Goal: Communication & Community: Answer question/provide support

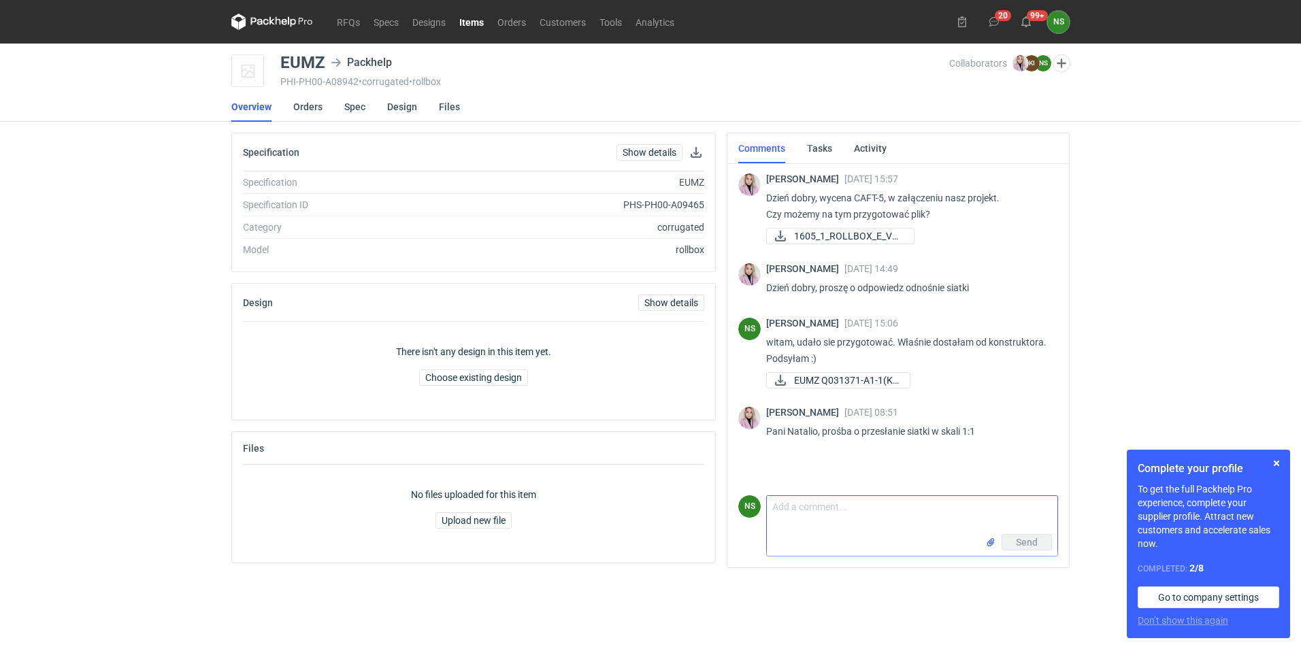
click at [769, 378] on textarea "Comment message" at bounding box center [912, 515] width 291 height 38
click at [769, 378] on input "file" at bounding box center [990, 542] width 11 height 14
click at [769, 378] on textarea "Comment message" at bounding box center [912, 486] width 291 height 38
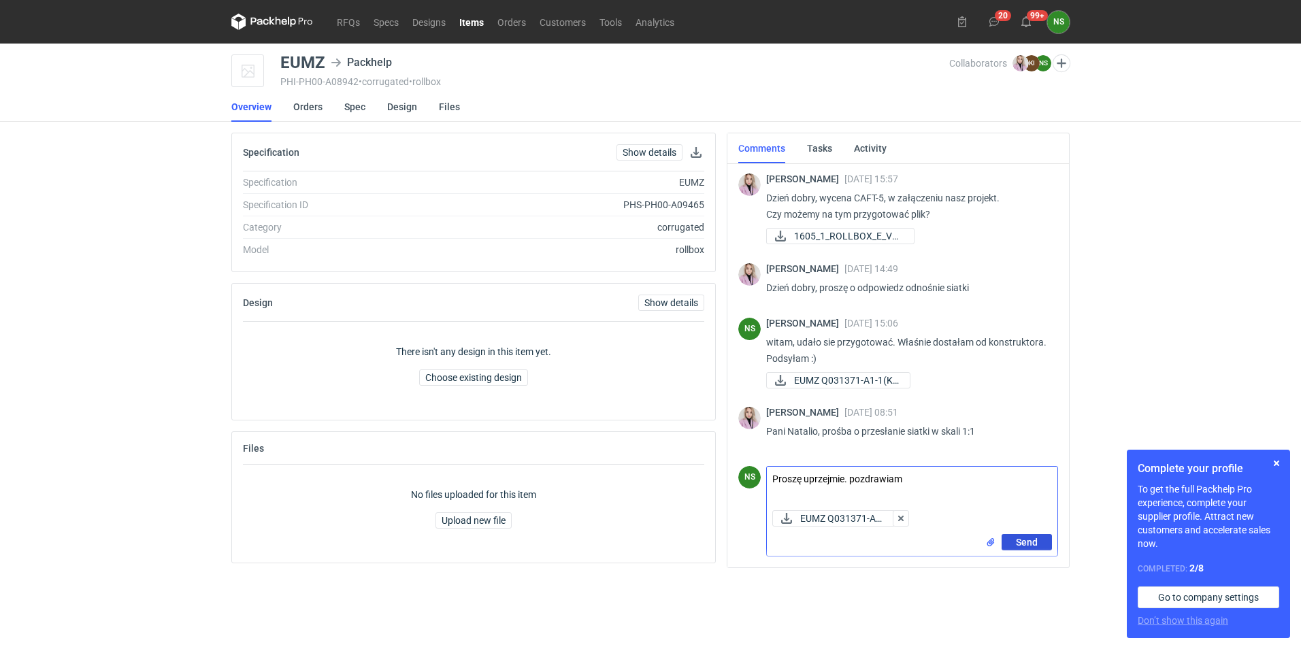
type textarea "Proszę uprzejmie. pozdrawiam"
click at [769, 378] on span "Send" at bounding box center [1027, 543] width 22 height 10
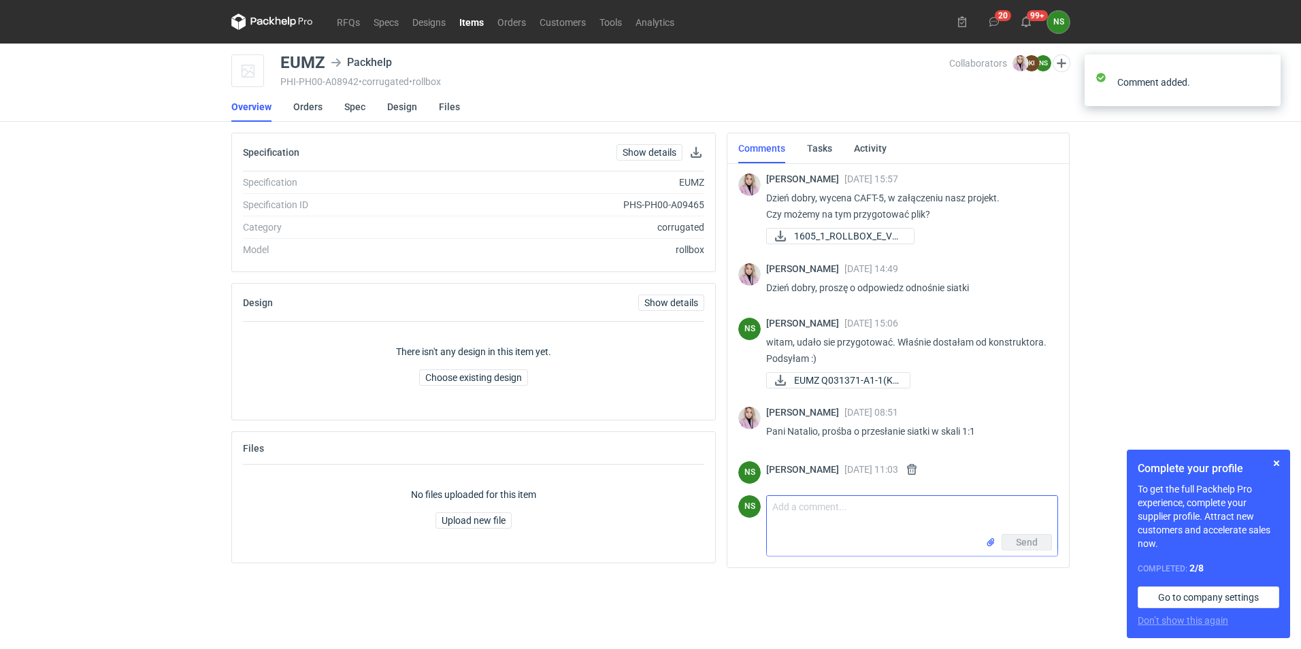
scroll to position [48, 0]
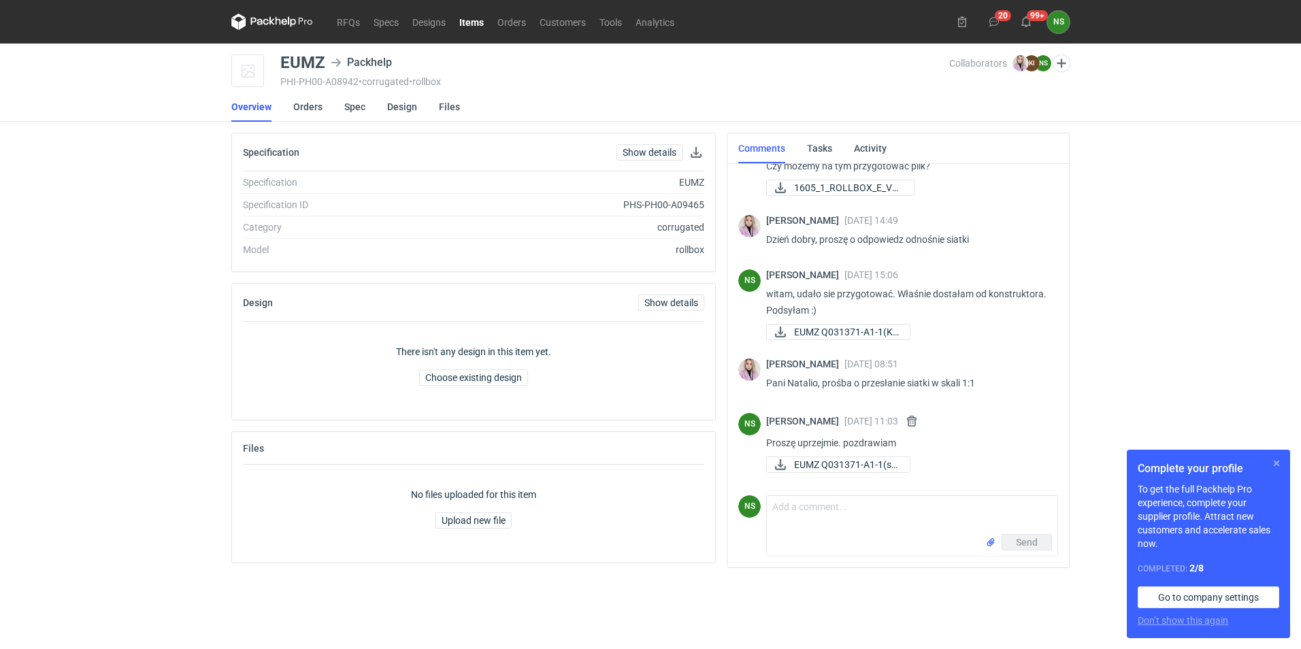
click at [769, 378] on button "button" at bounding box center [1276, 463] width 16 height 16
